Goal: Book appointment/travel/reservation

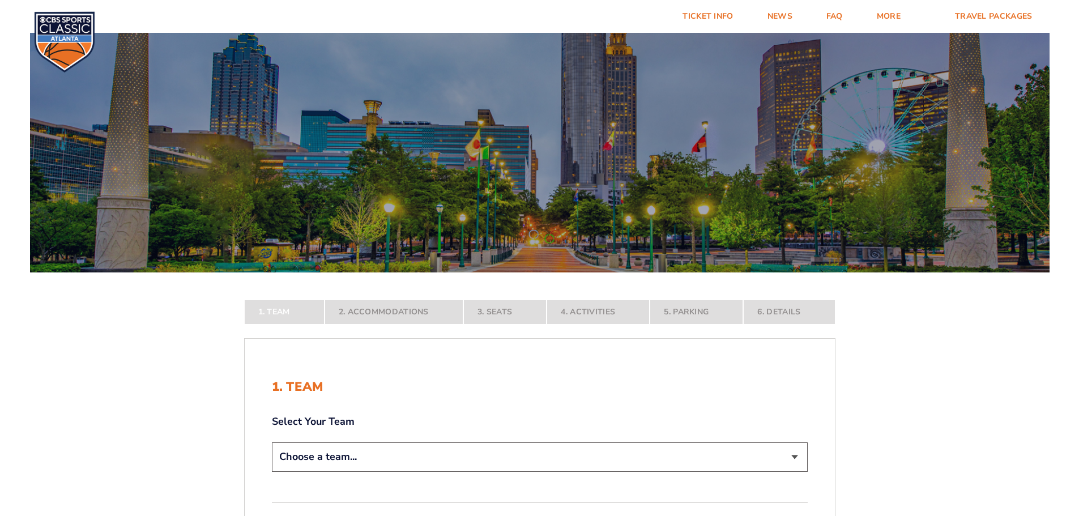
scroll to position [170, 0]
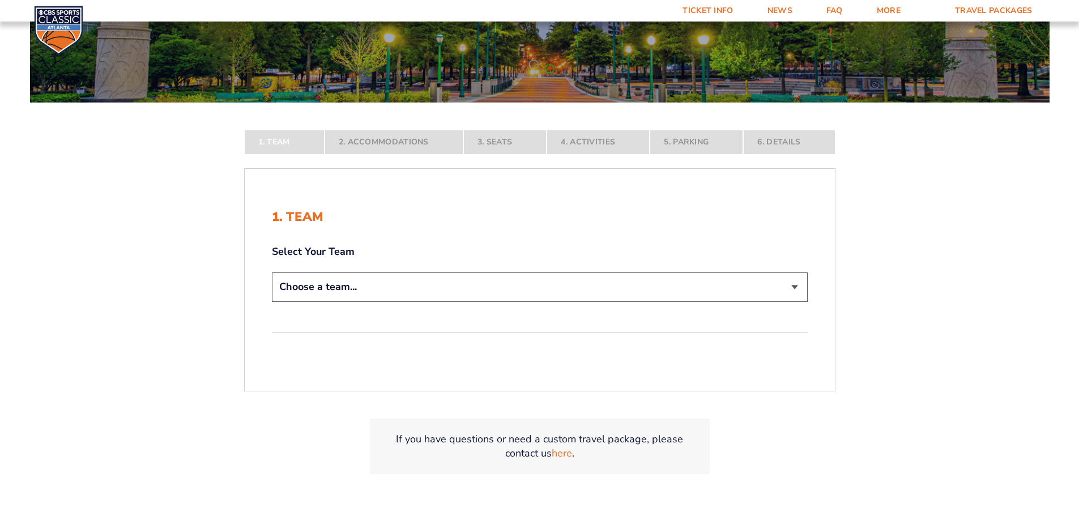
click at [459, 290] on select "Choose a team... [US_STATE] Wildcats [US_STATE] State Buckeyes [US_STATE] Tar H…" at bounding box center [540, 286] width 536 height 29
select select "12756"
click at [272, 301] on select "Choose a team... [US_STATE] Wildcats [US_STATE] State Buckeyes [US_STATE] Tar H…" at bounding box center [540, 286] width 536 height 29
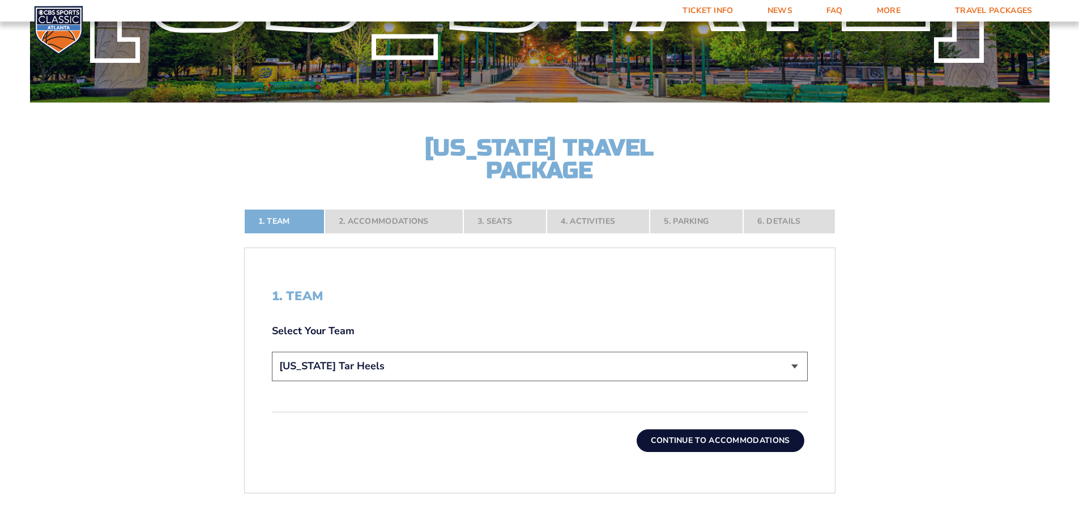
click at [684, 438] on button "Continue To Accommodations" at bounding box center [720, 440] width 168 height 23
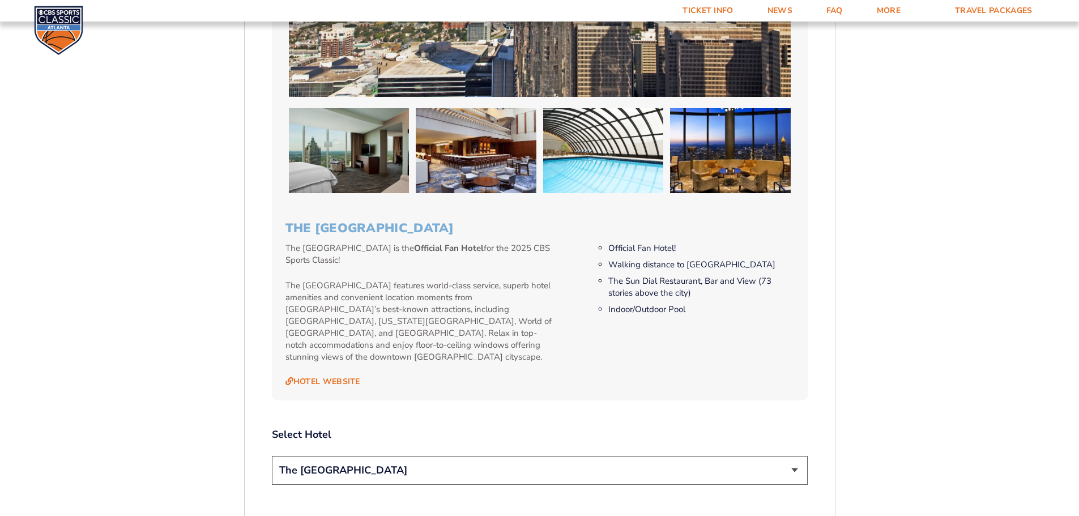
scroll to position [1150, 0]
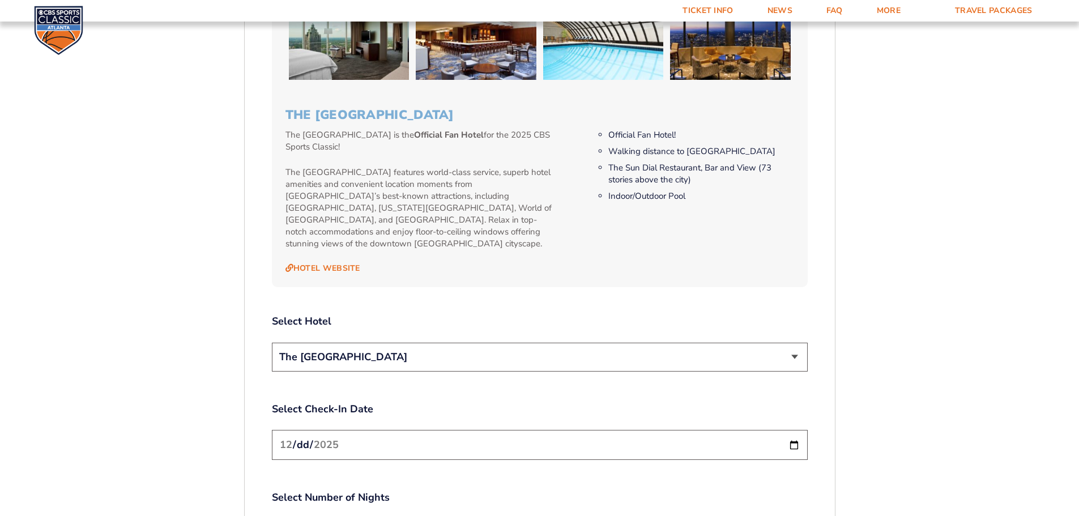
click at [619, 343] on select "The [GEOGRAPHIC_DATA]" at bounding box center [540, 357] width 536 height 29
click at [617, 343] on select "The [GEOGRAPHIC_DATA]" at bounding box center [540, 357] width 536 height 29
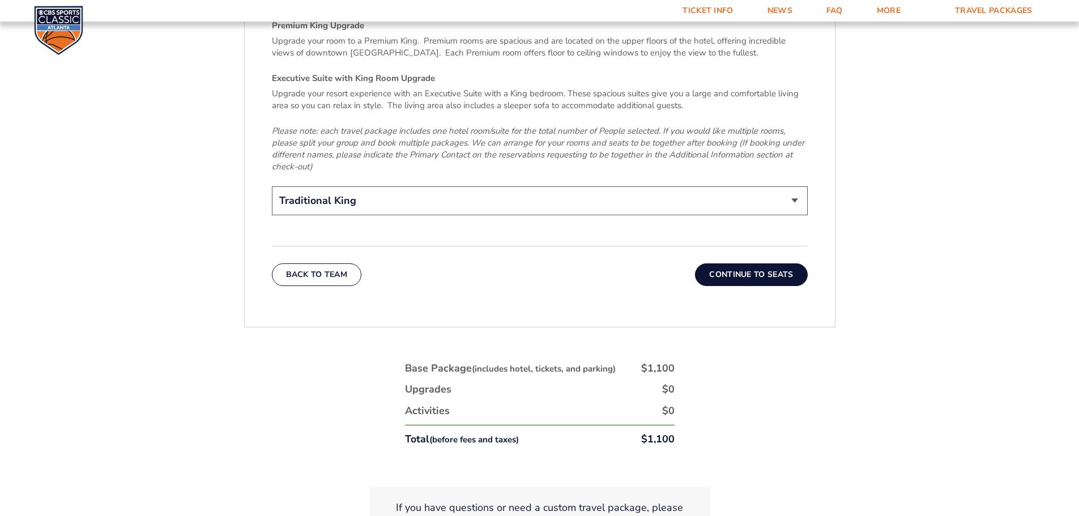
scroll to position [1886, 0]
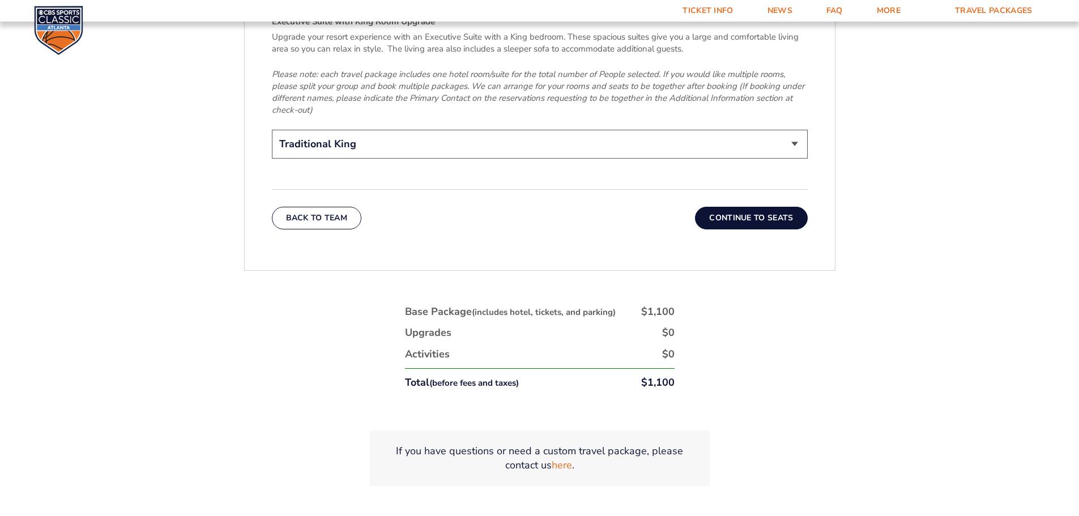
click at [738, 207] on button "Continue To Seats" at bounding box center [751, 218] width 112 height 23
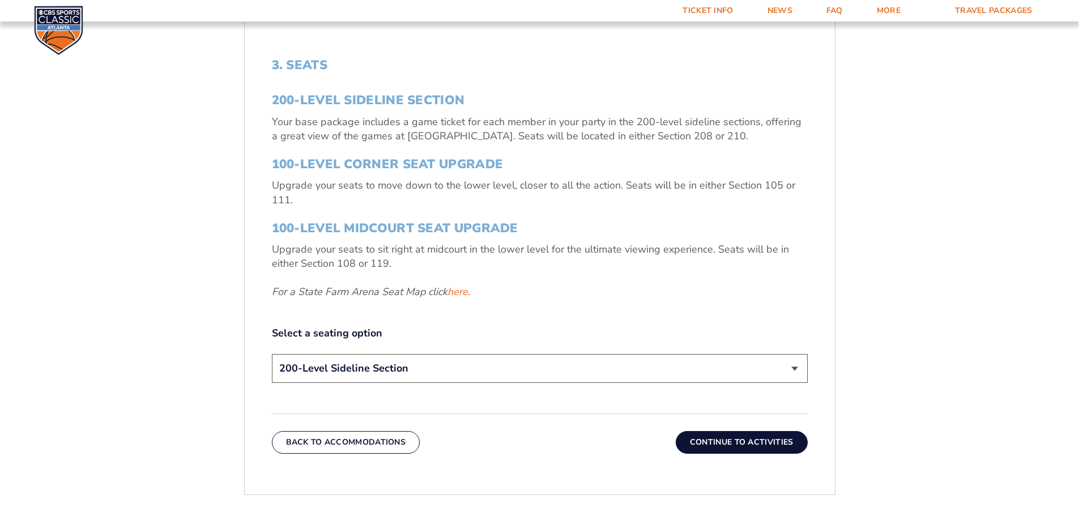
scroll to position [244, 0]
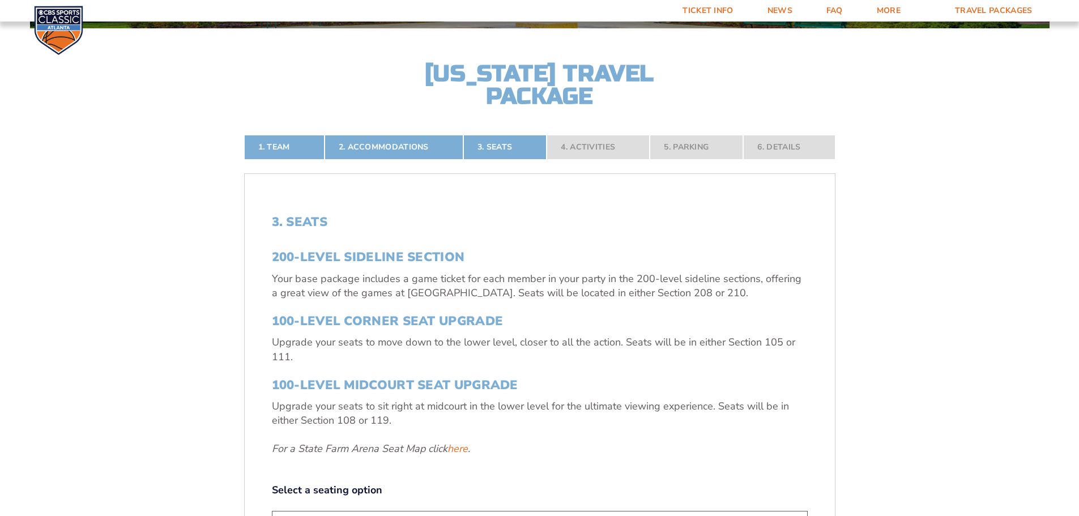
click at [417, 253] on h3 "200-Level Sideline Section" at bounding box center [540, 257] width 536 height 15
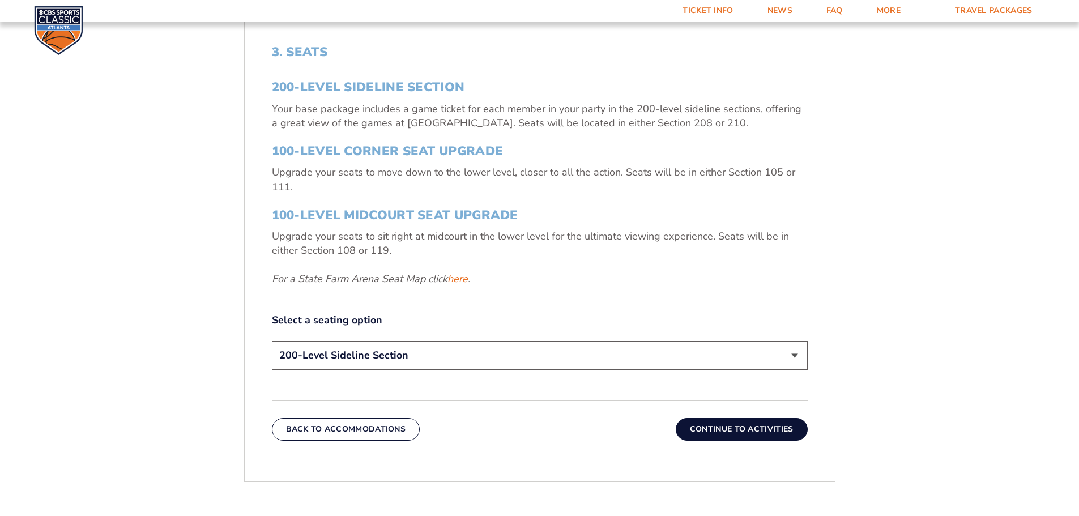
scroll to position [527, 0]
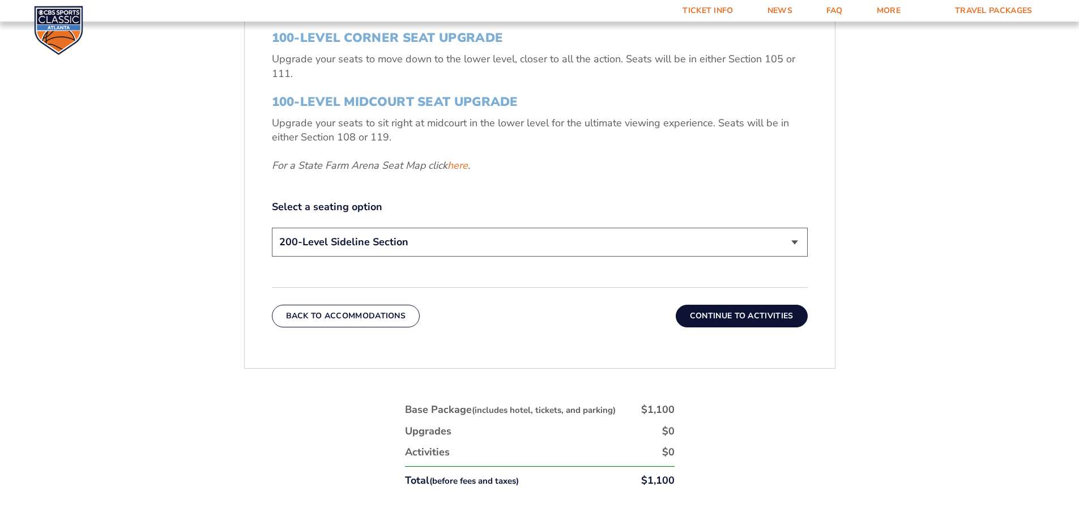
click at [711, 315] on button "Continue To Activities" at bounding box center [741, 316] width 132 height 23
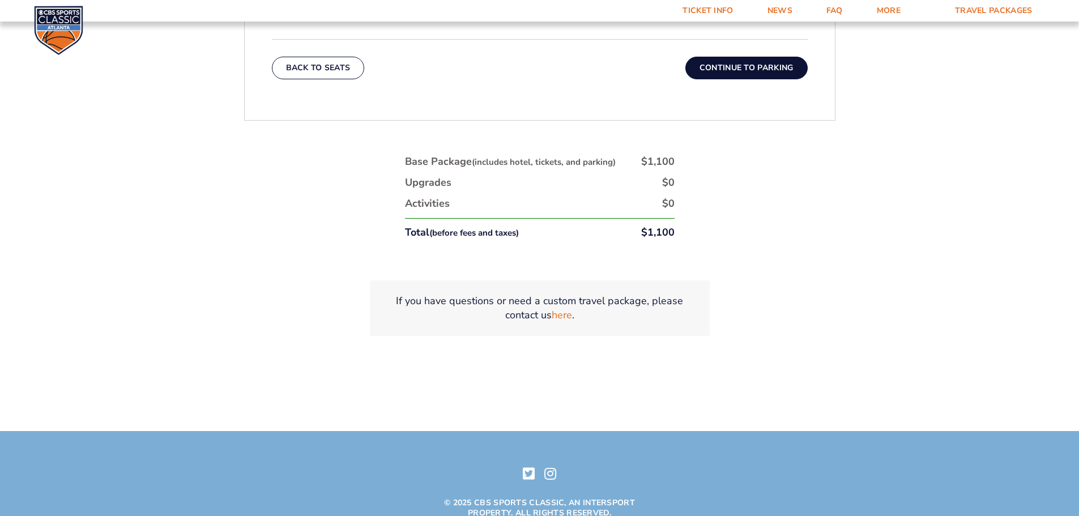
scroll to position [697, 0]
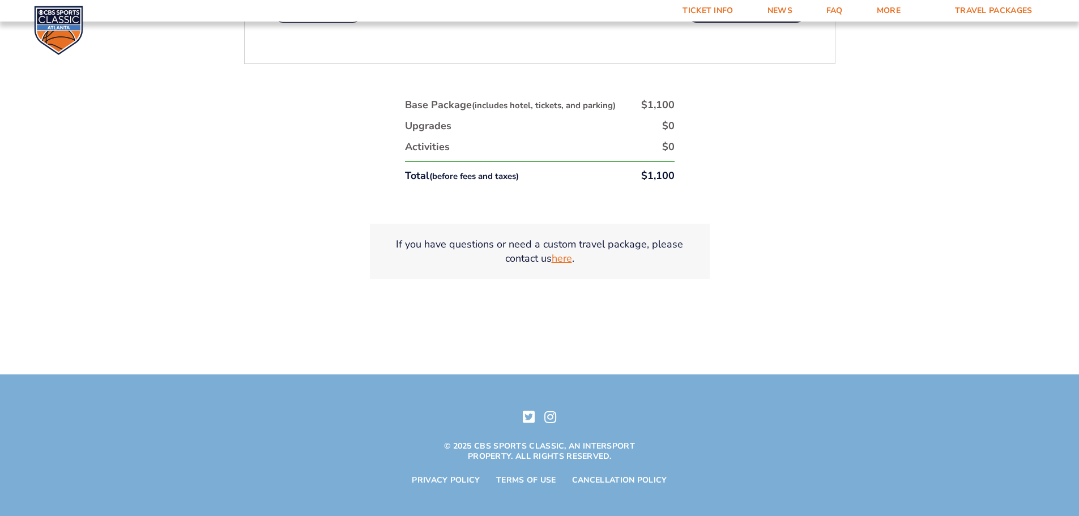
click at [563, 263] on link "here" at bounding box center [561, 258] width 20 height 14
